Goal: Find specific page/section: Find specific page/section

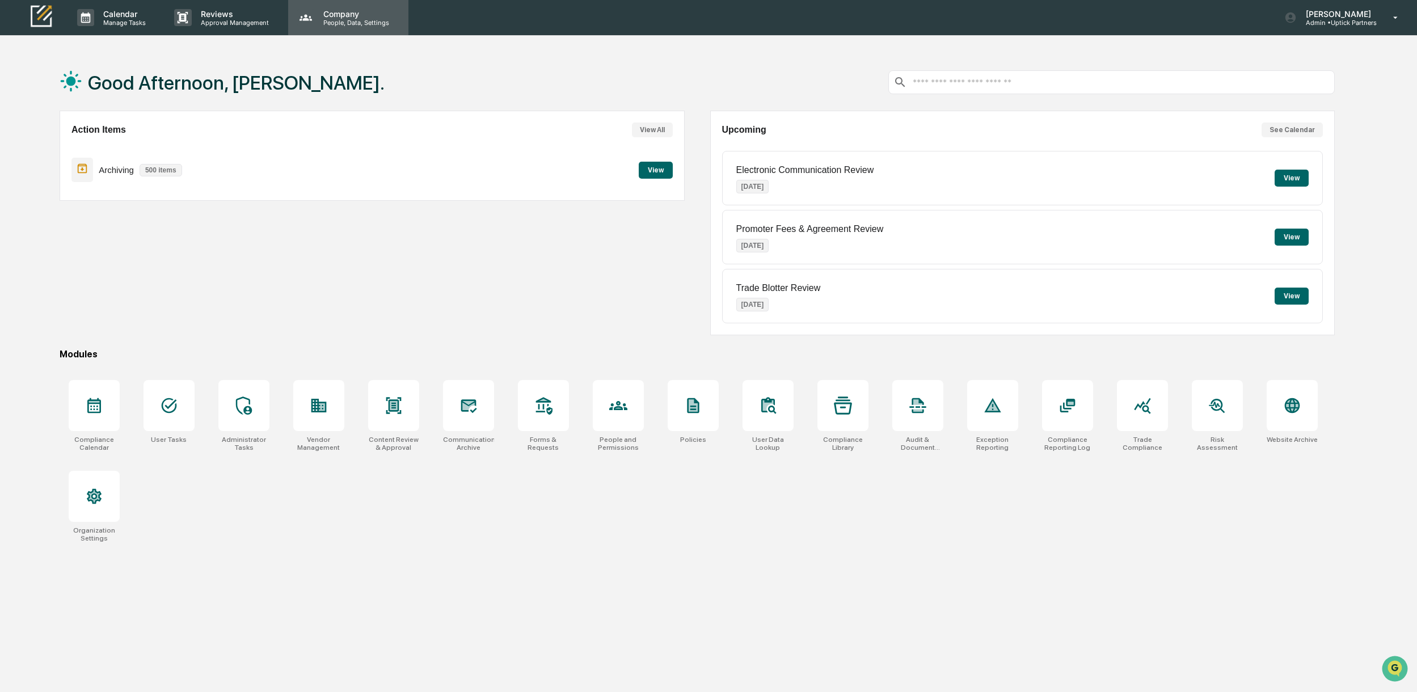
click at [356, 29] on div "Company People, Data, Settings" at bounding box center [348, 17] width 120 height 35
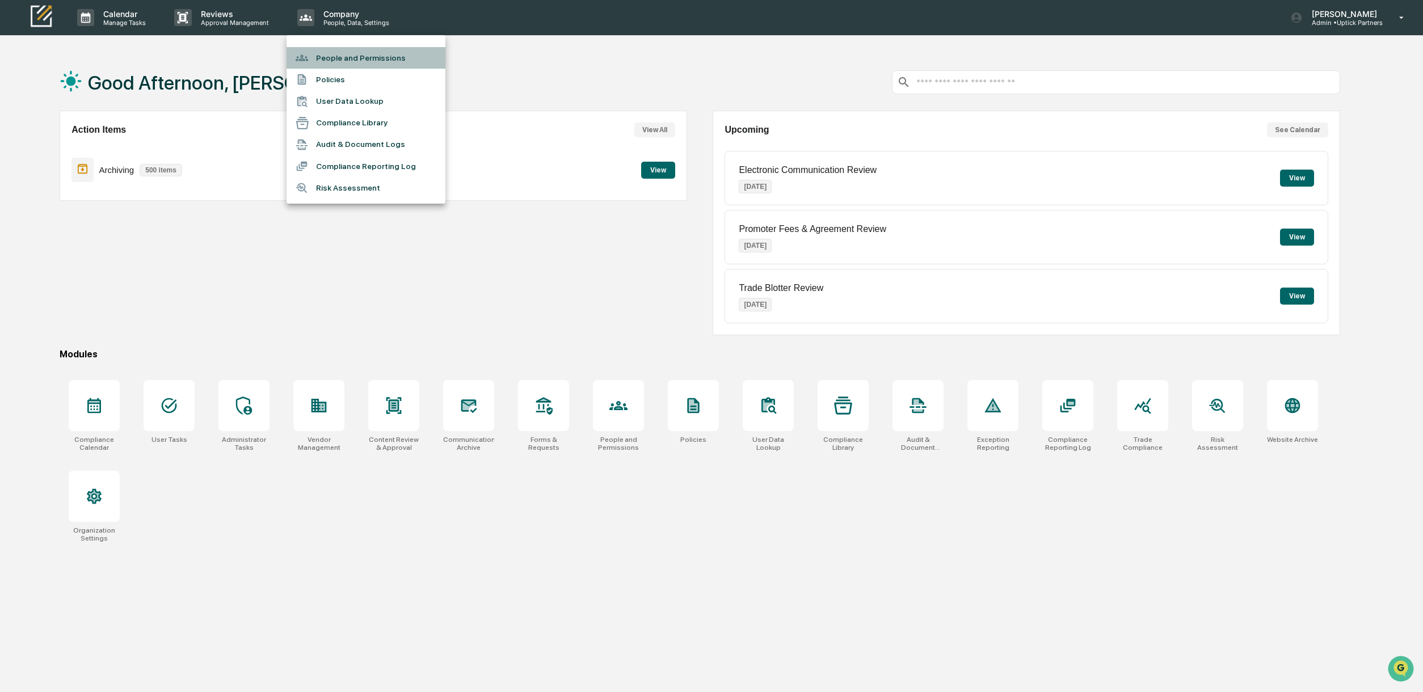
click at [348, 53] on li "People and Permissions" at bounding box center [365, 58] width 159 height 22
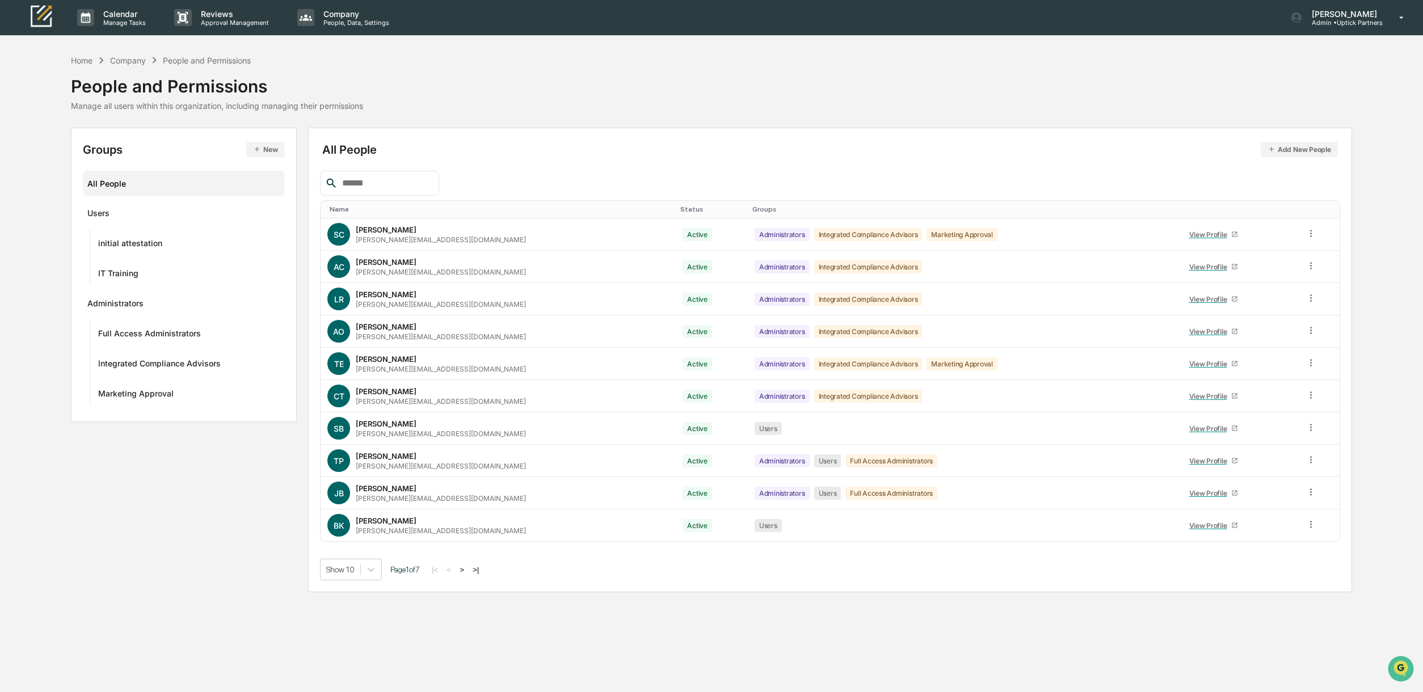
click at [365, 183] on input "text" at bounding box center [386, 183] width 96 height 15
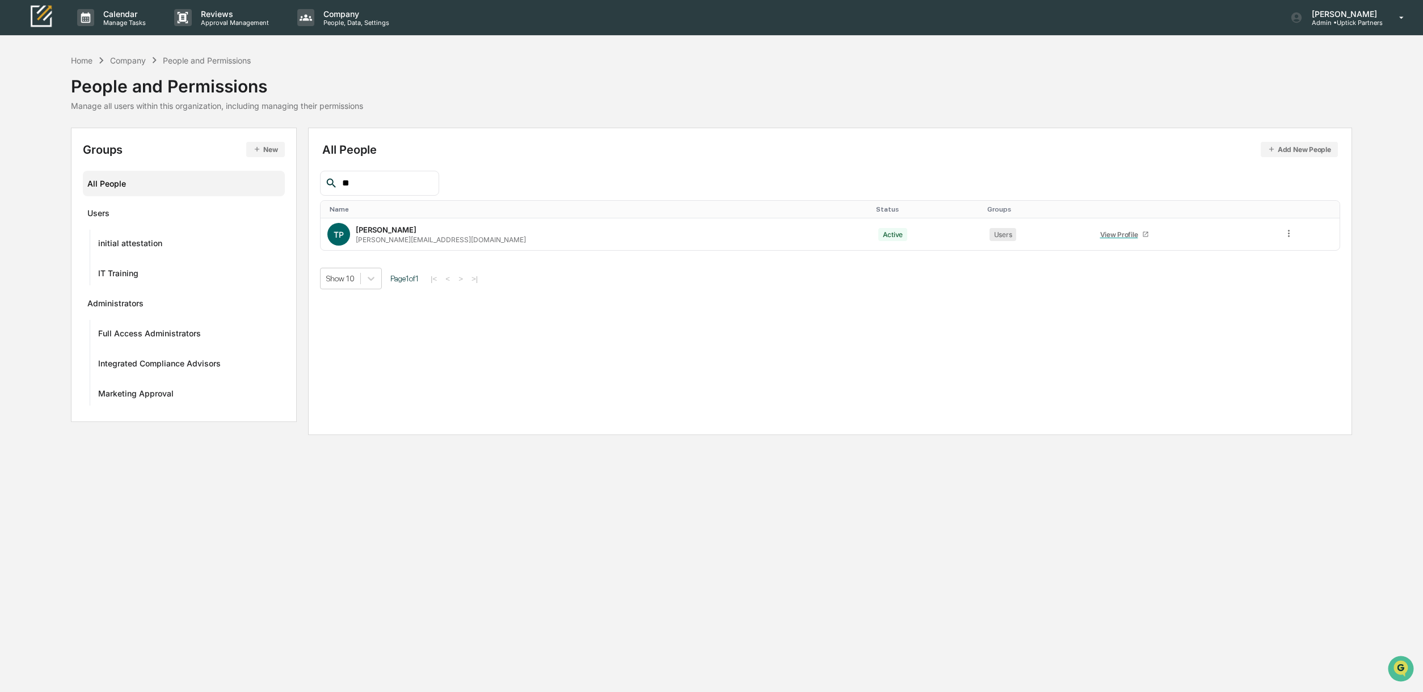
type input "*"
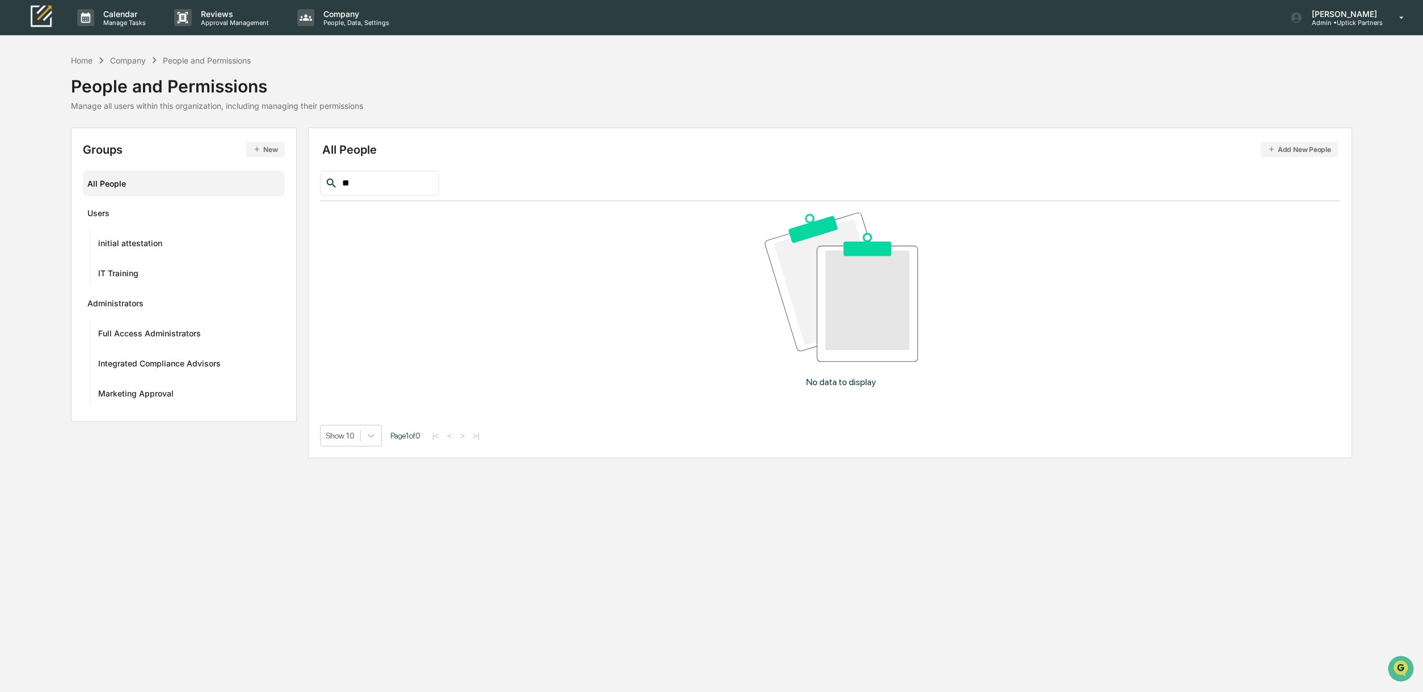
type input "*"
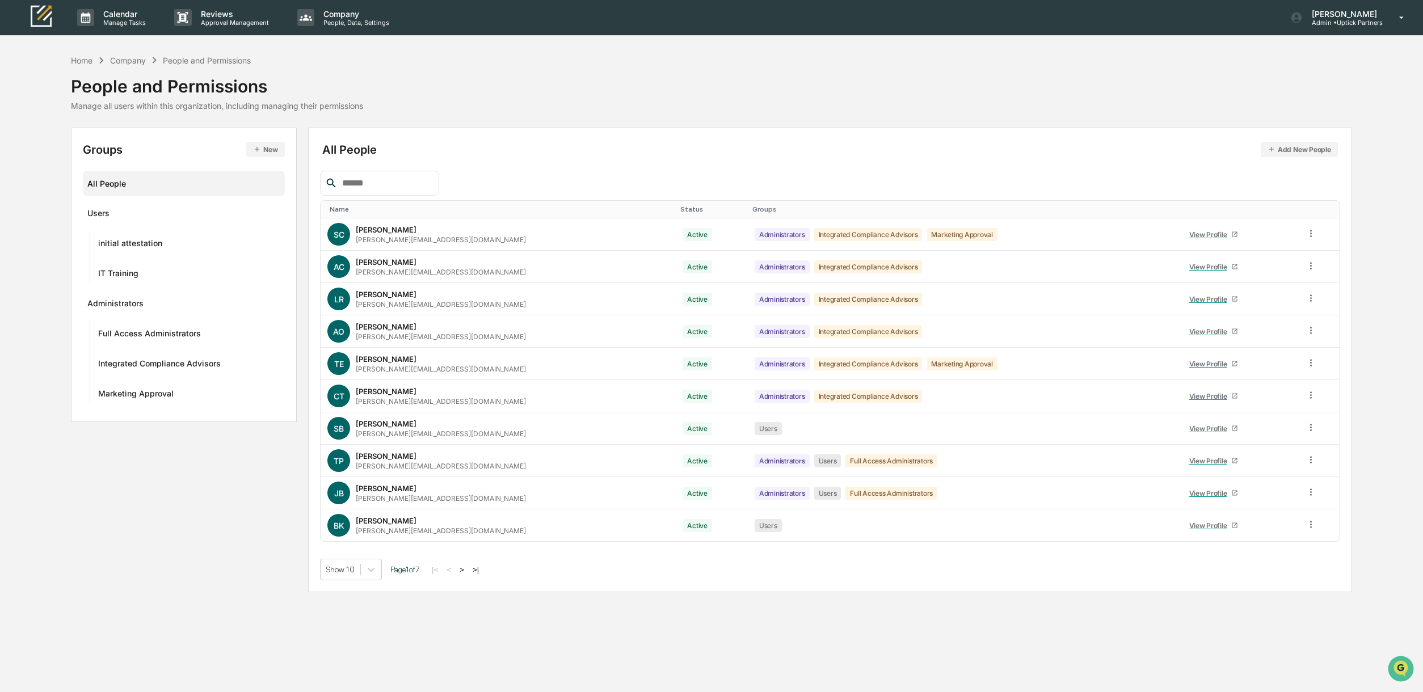
click at [467, 568] on button ">" at bounding box center [461, 570] width 11 height 10
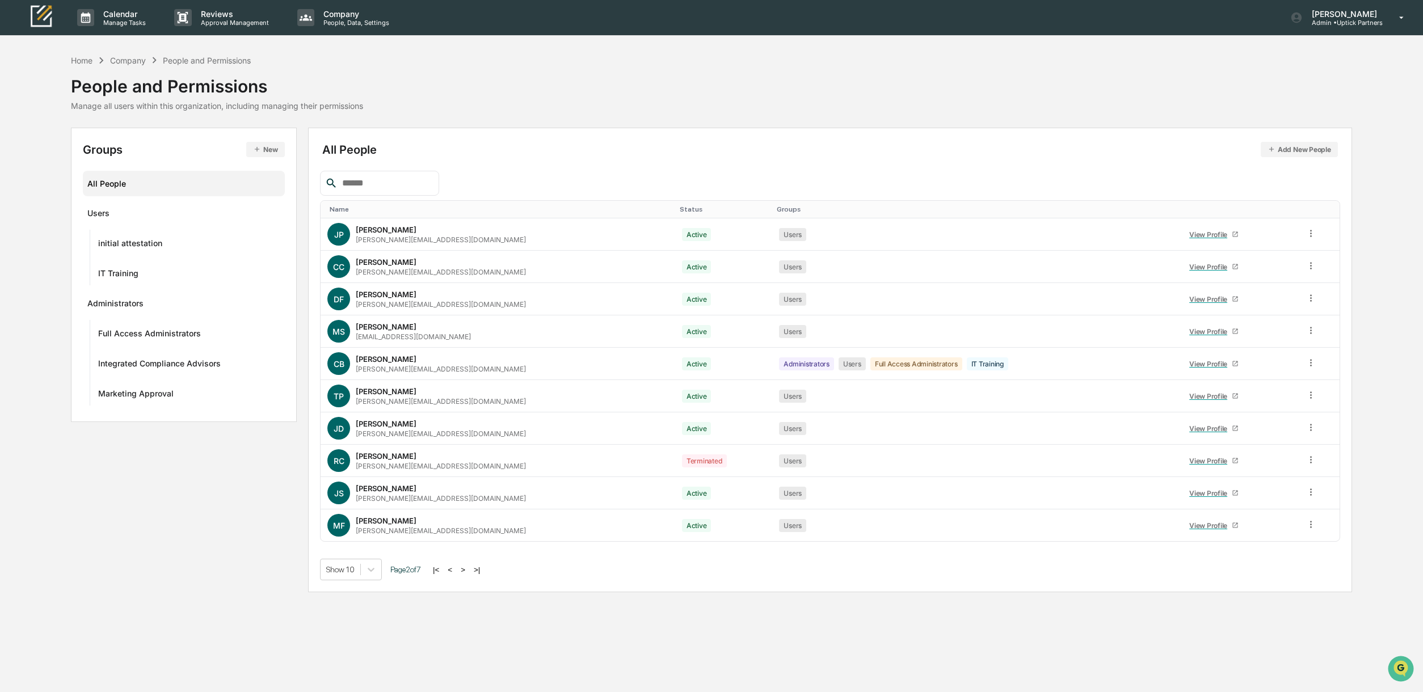
click at [465, 568] on button ">" at bounding box center [462, 570] width 11 height 10
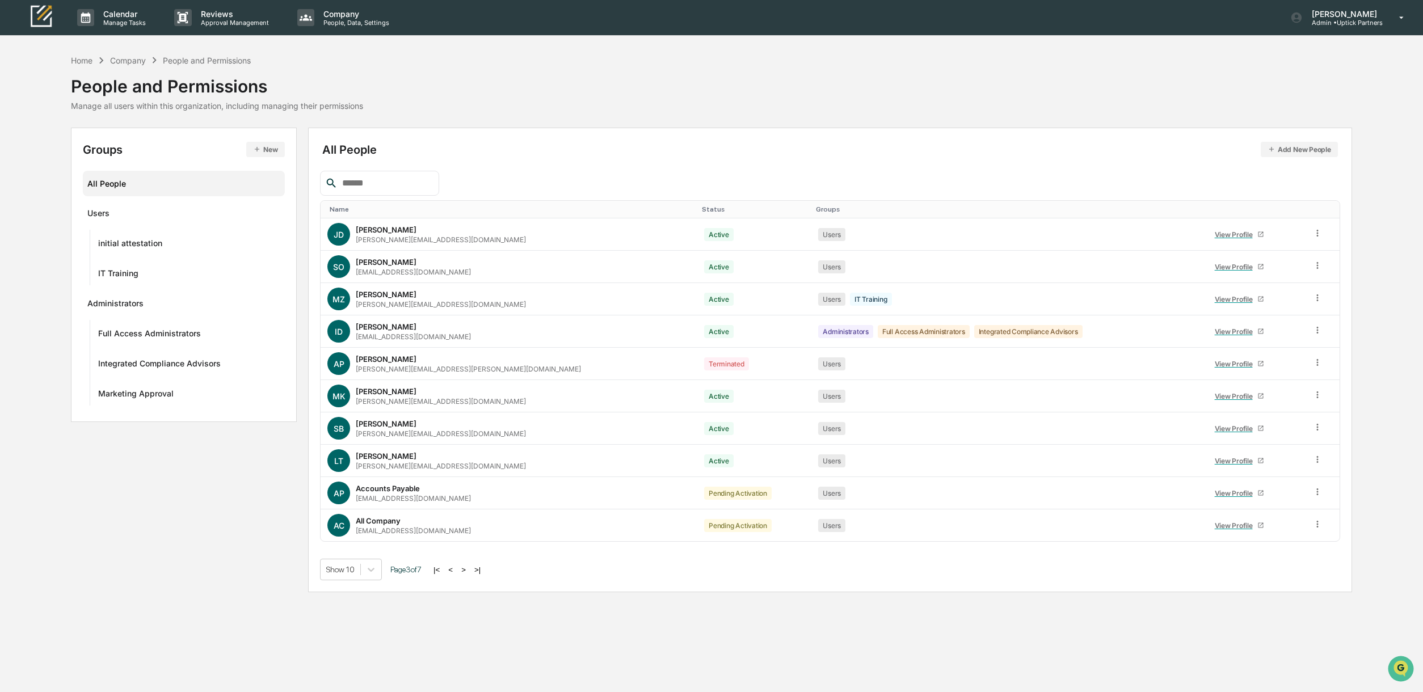
click at [465, 568] on button ">" at bounding box center [463, 570] width 11 height 10
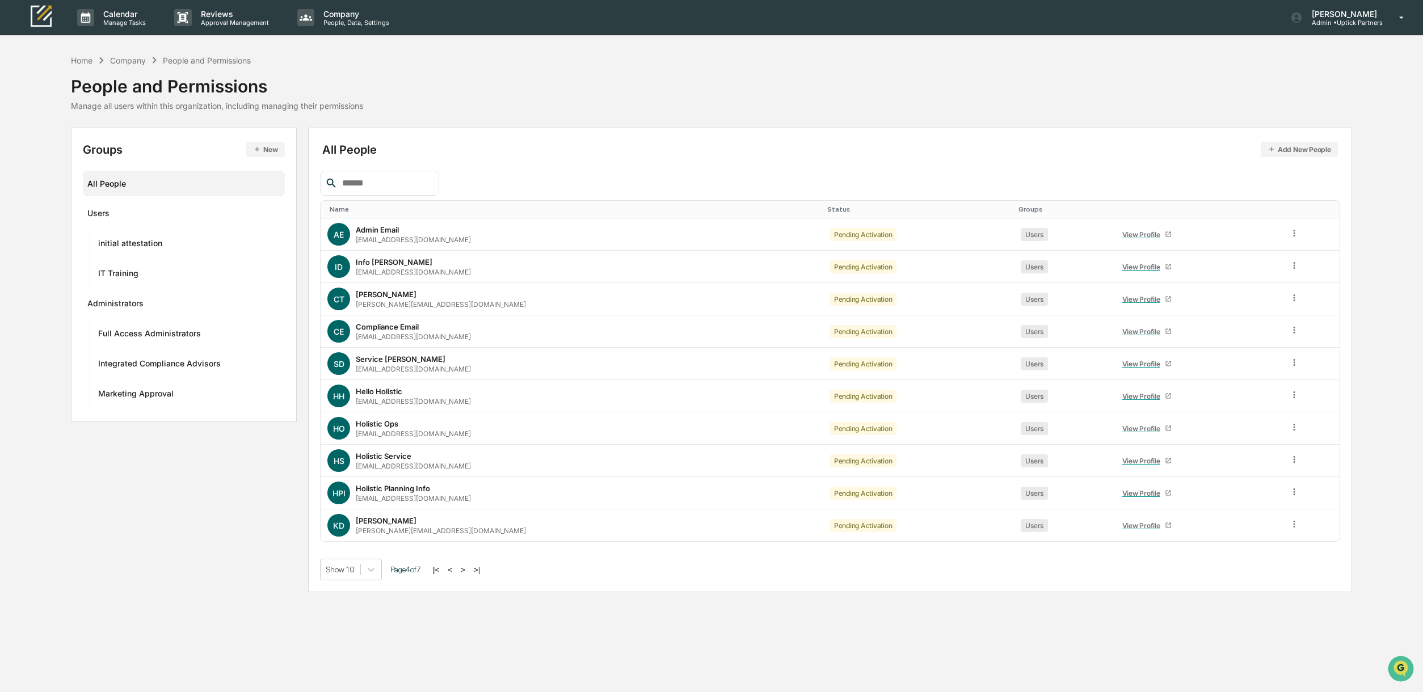
click at [455, 565] on button "<" at bounding box center [449, 570] width 11 height 10
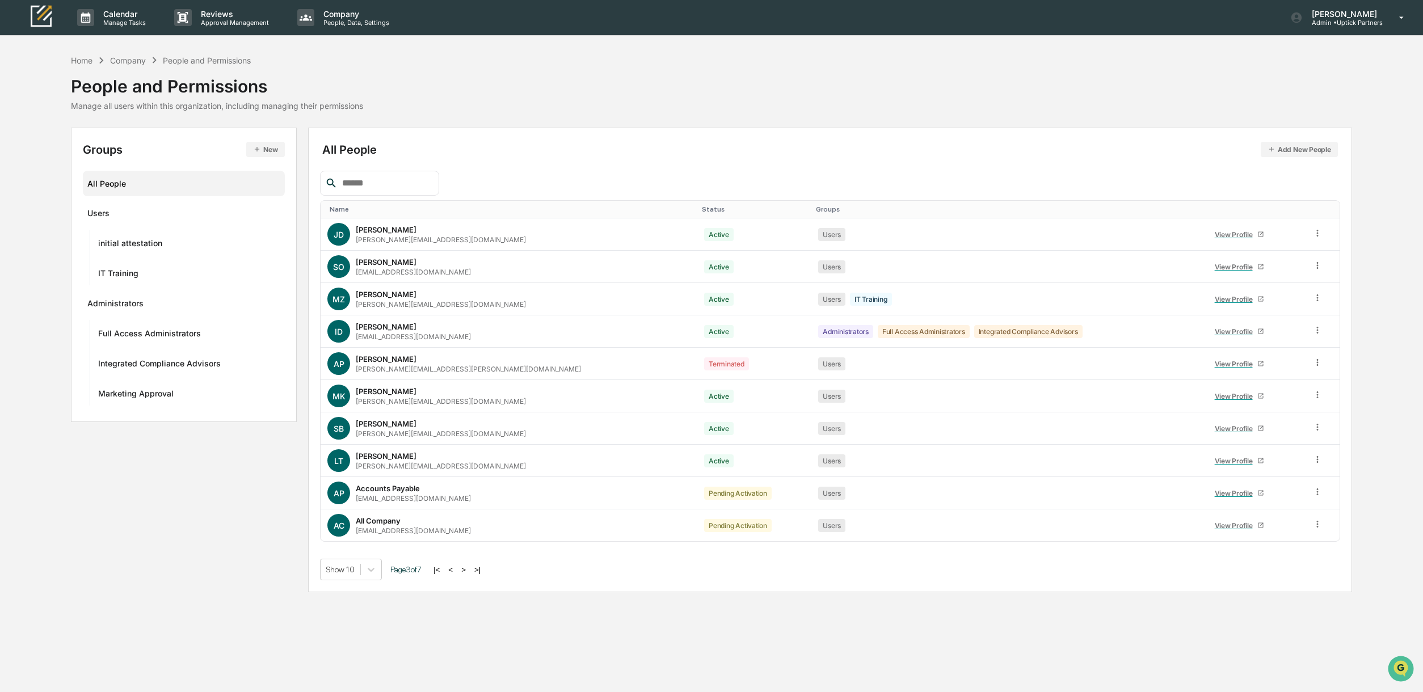
click at [469, 566] on button ">" at bounding box center [463, 570] width 11 height 10
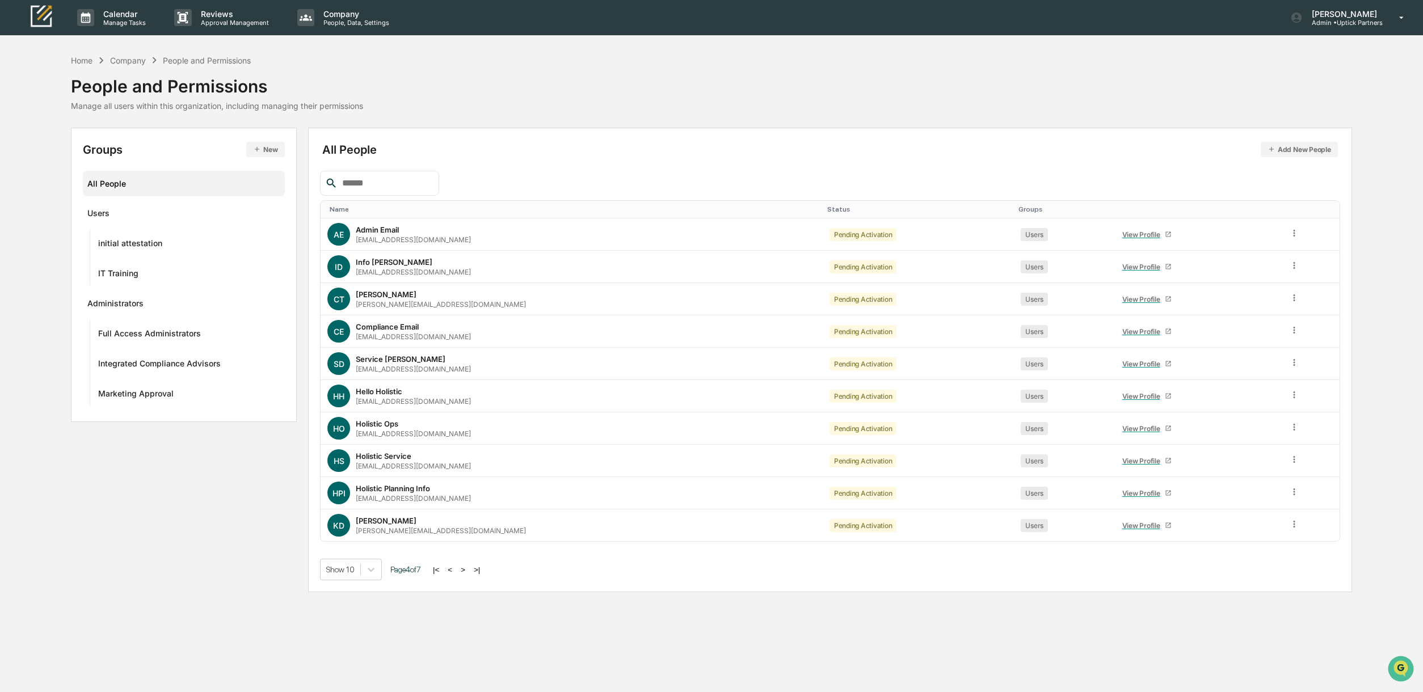
click at [469, 566] on button ">" at bounding box center [462, 570] width 11 height 10
click at [467, 566] on button ">" at bounding box center [462, 570] width 11 height 10
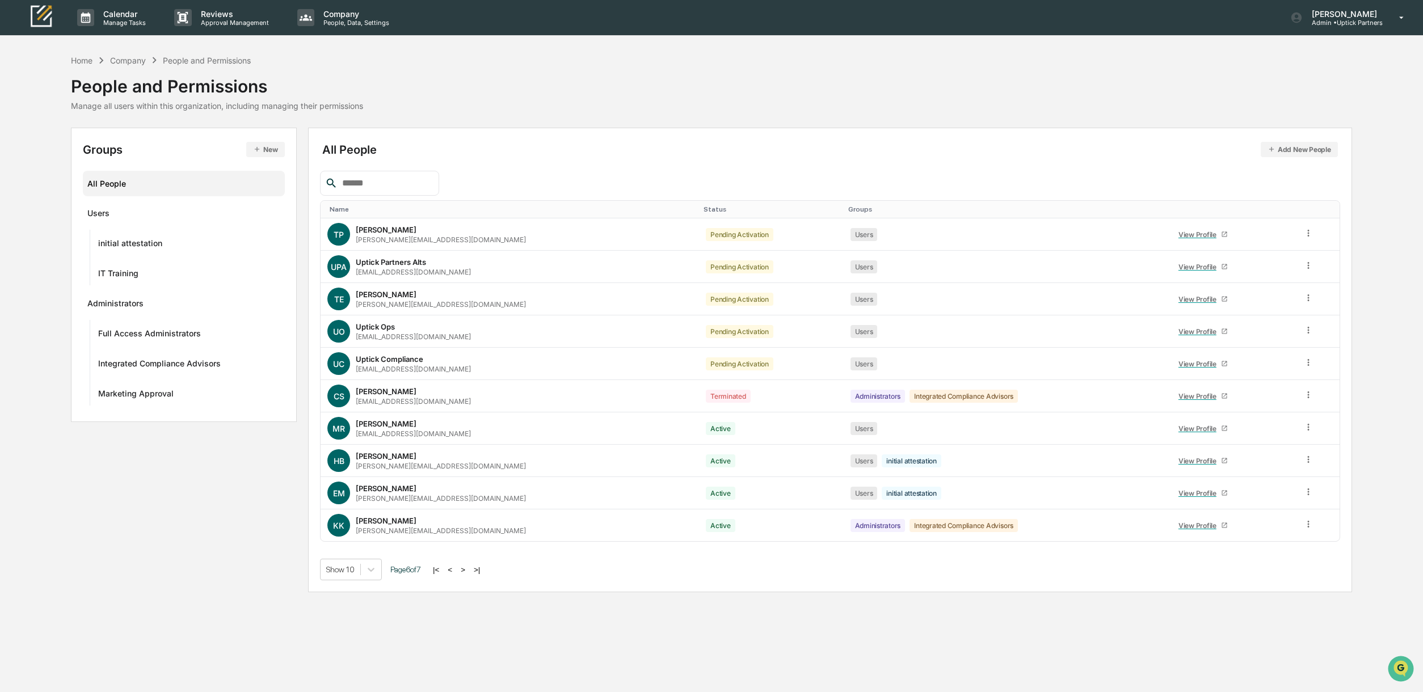
click at [465, 566] on button ">" at bounding box center [462, 570] width 11 height 10
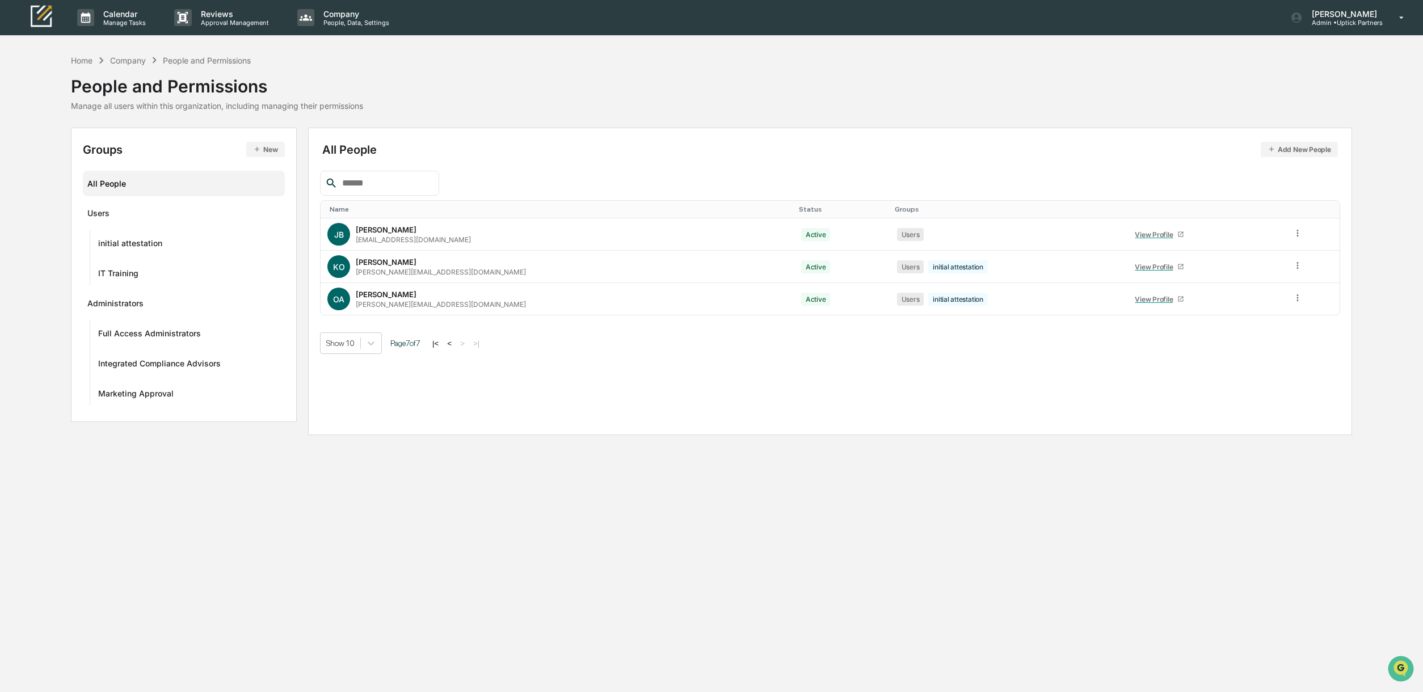
click at [452, 341] on button "<" at bounding box center [449, 344] width 11 height 10
